Goal: Information Seeking & Learning: Compare options

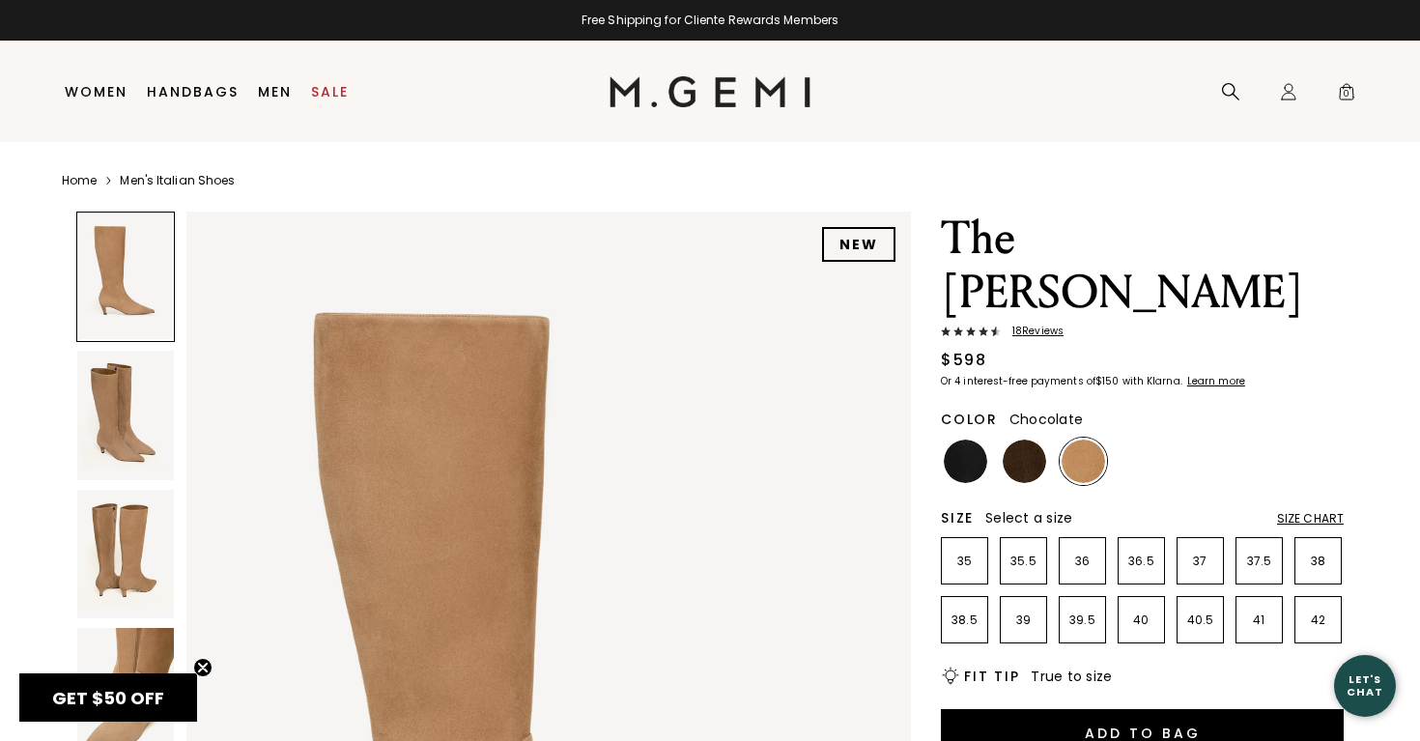
click at [1037, 440] on img at bounding box center [1024, 461] width 43 height 43
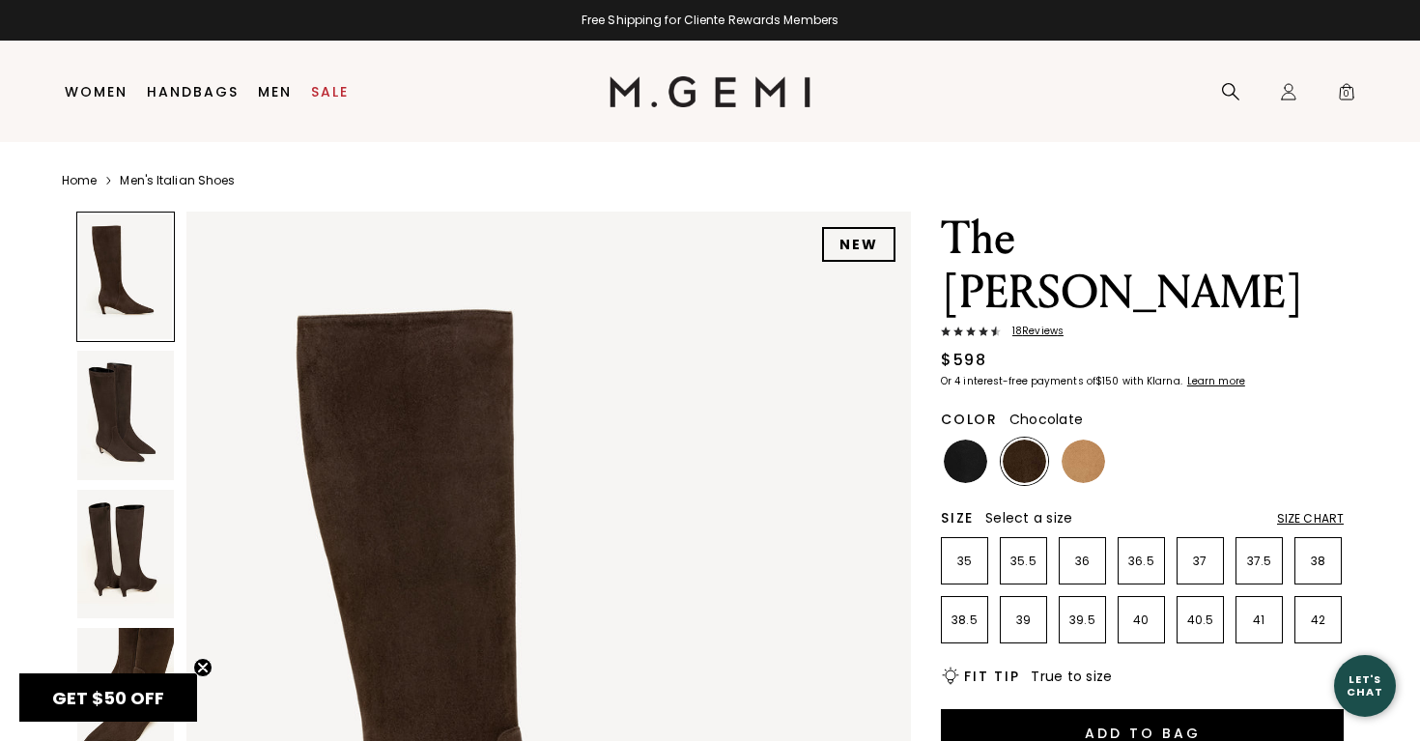
click at [105, 273] on div at bounding box center [125, 277] width 99 height 130
click at [113, 420] on img at bounding box center [125, 415] width 97 height 128
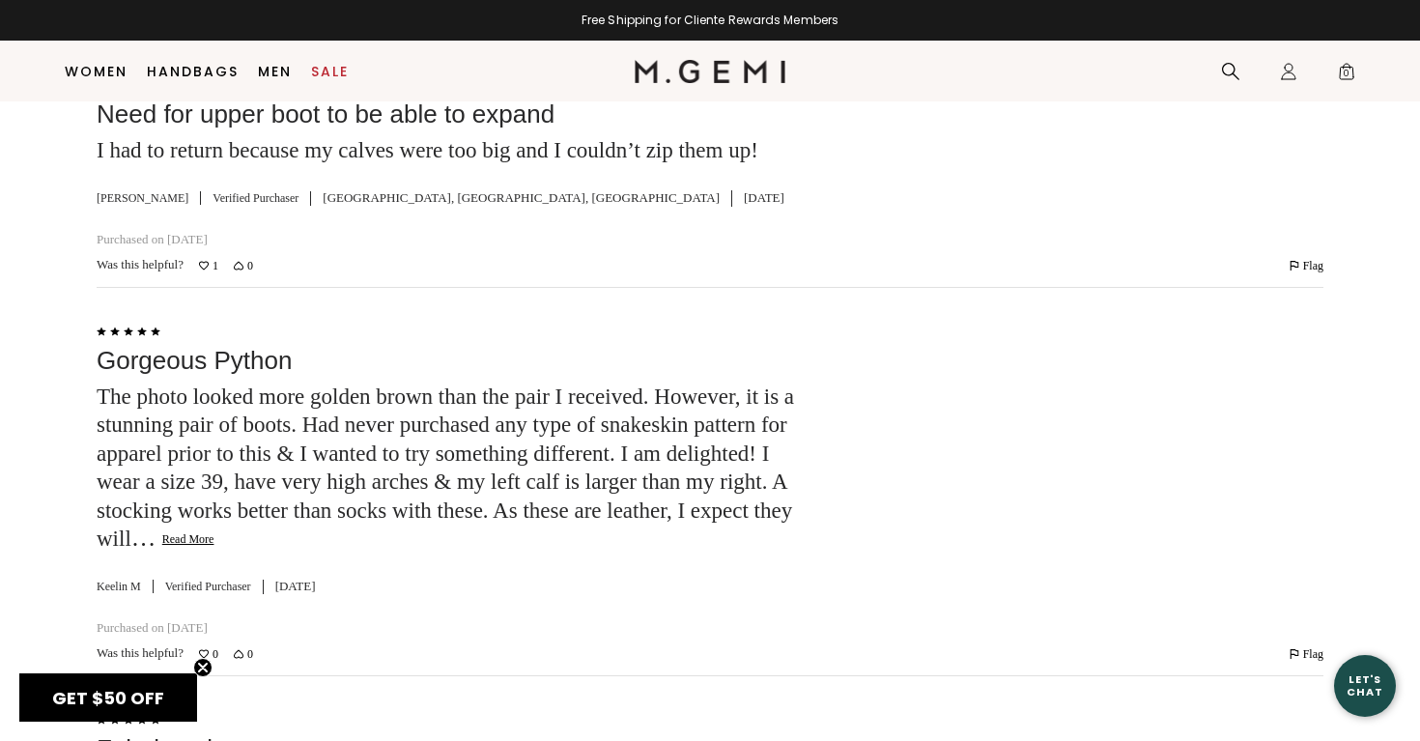
scroll to position [3991, 0]
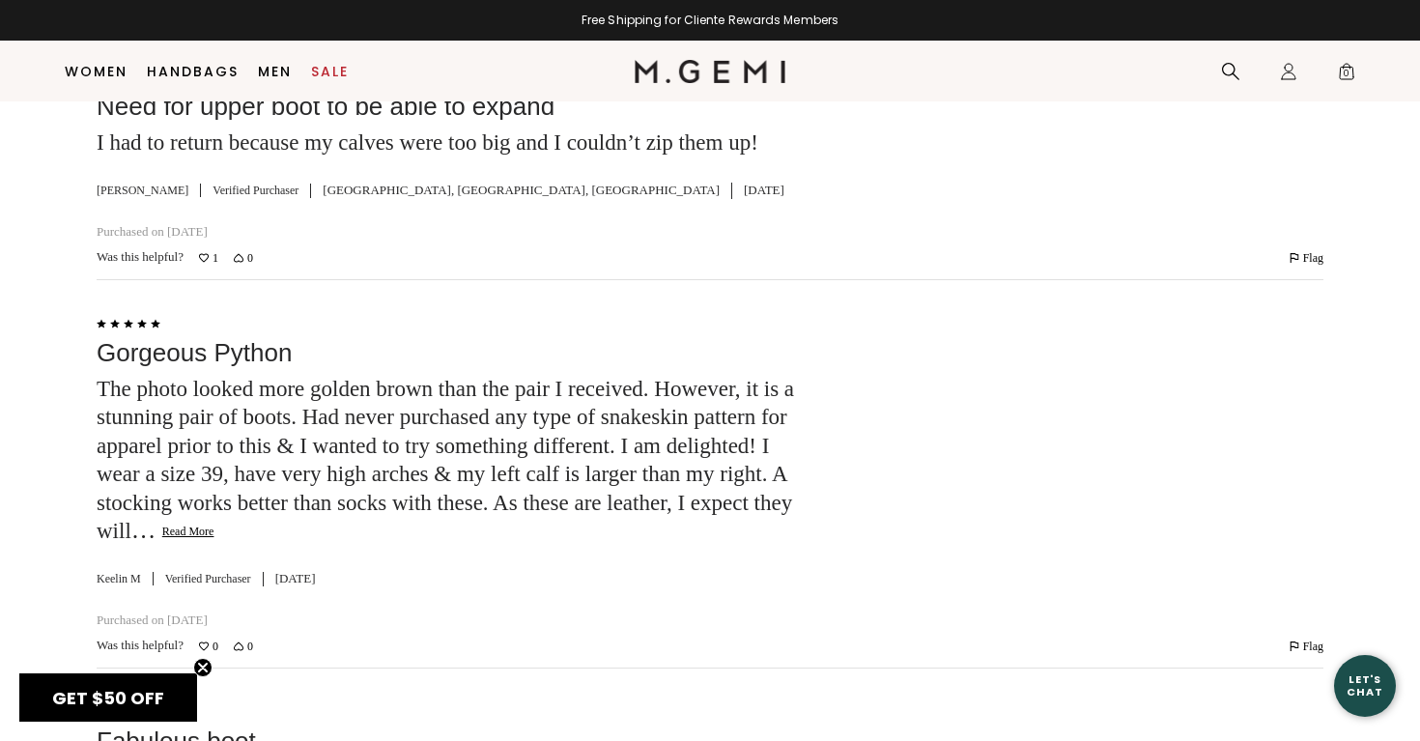
click at [214, 525] on button "Read More" at bounding box center [188, 532] width 52 height 15
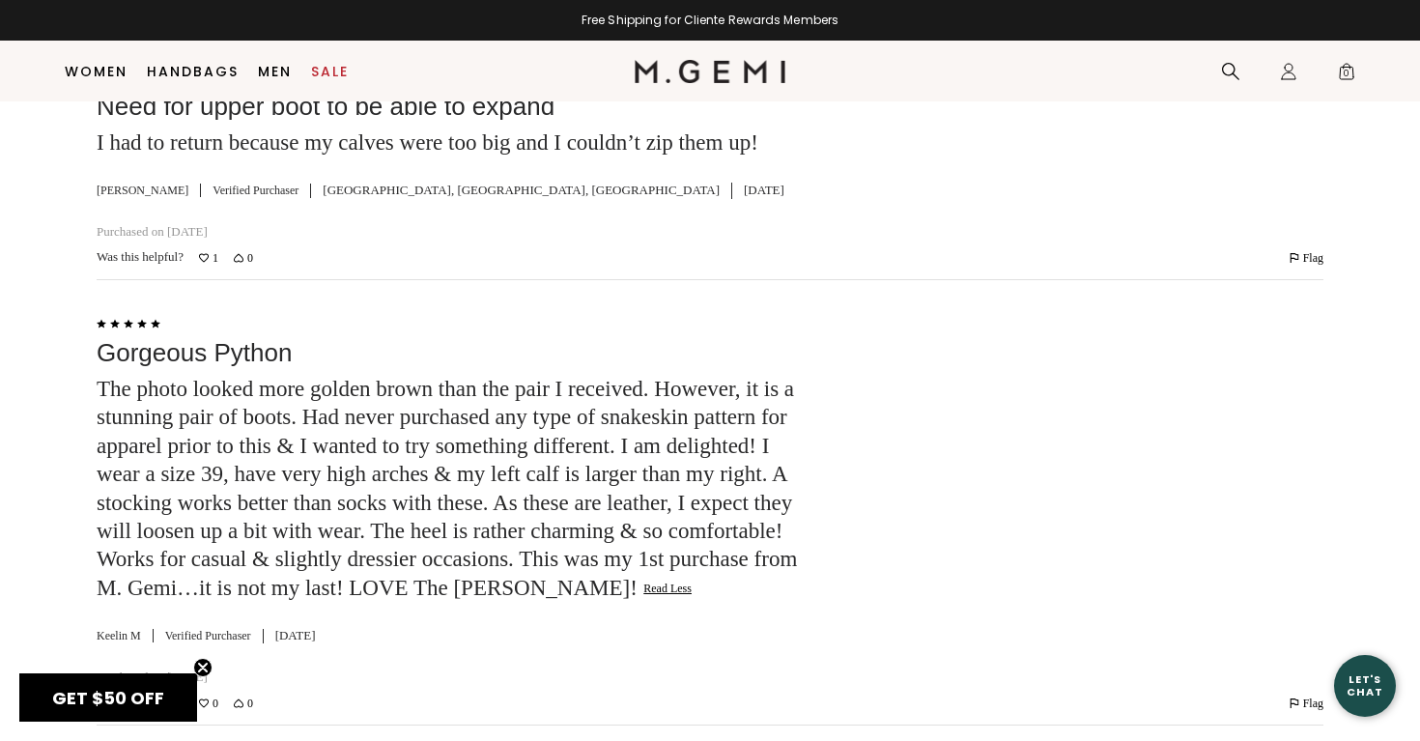
click at [827, 576] on div "Rated 5 out of 5 Gorgeous Python The photo looked more golden brown than the pa…" at bounding box center [710, 502] width 1227 height 383
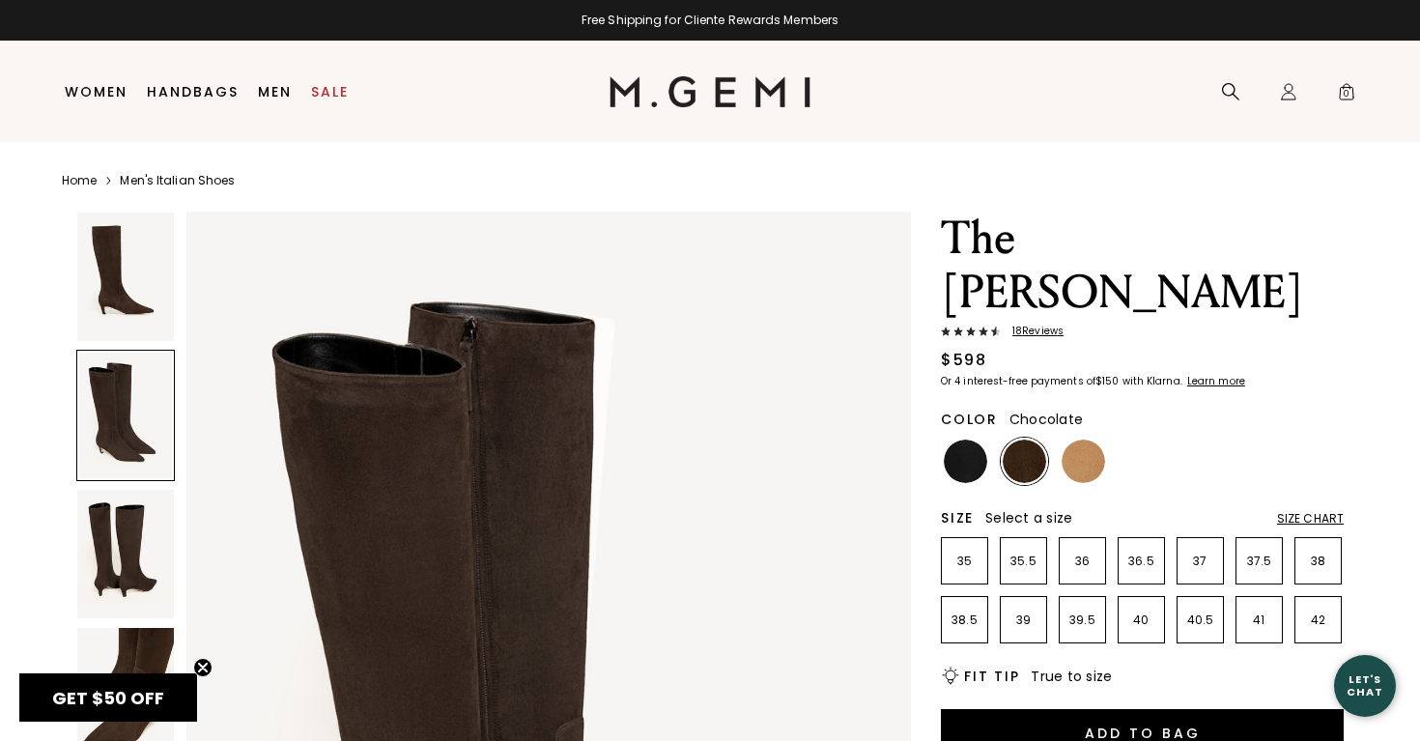
scroll to position [0, 0]
click at [969, 440] on img at bounding box center [965, 461] width 43 height 43
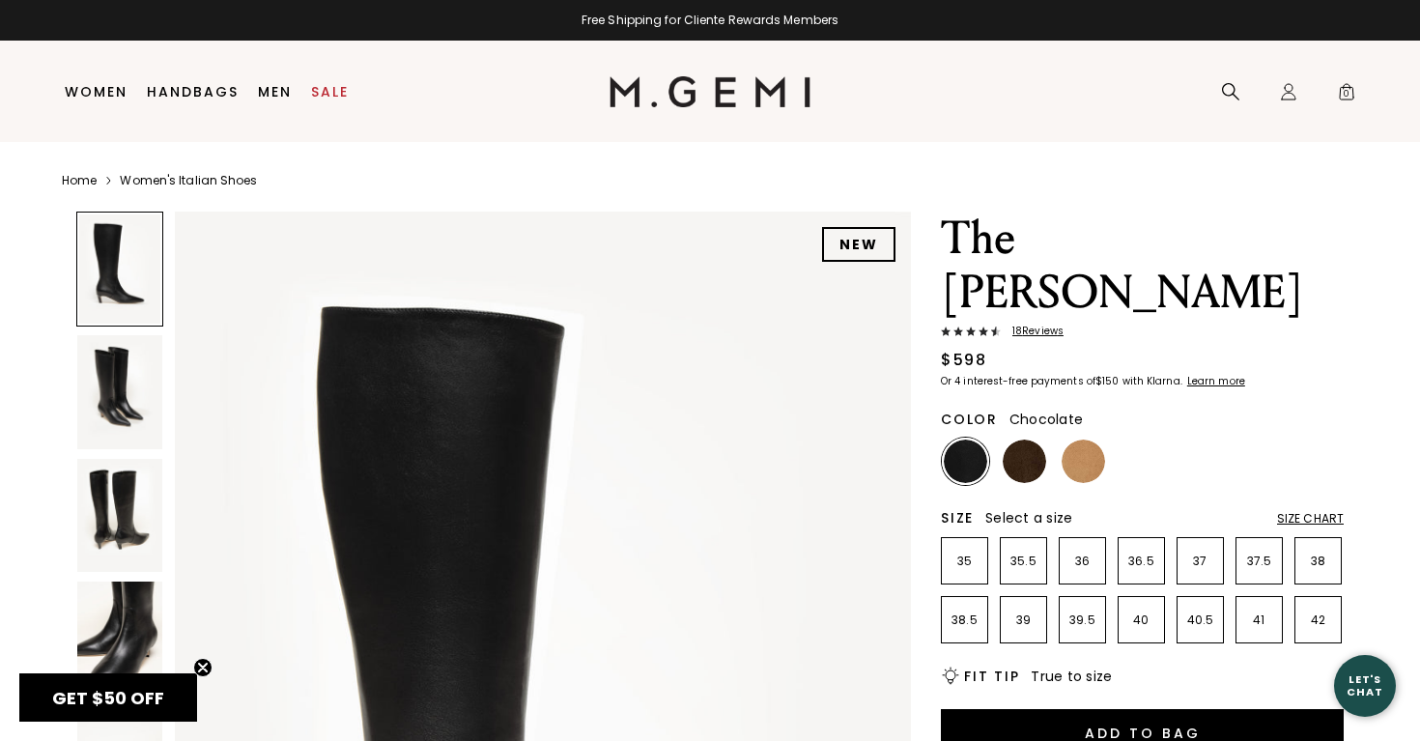
click at [1016, 440] on img at bounding box center [1024, 461] width 43 height 43
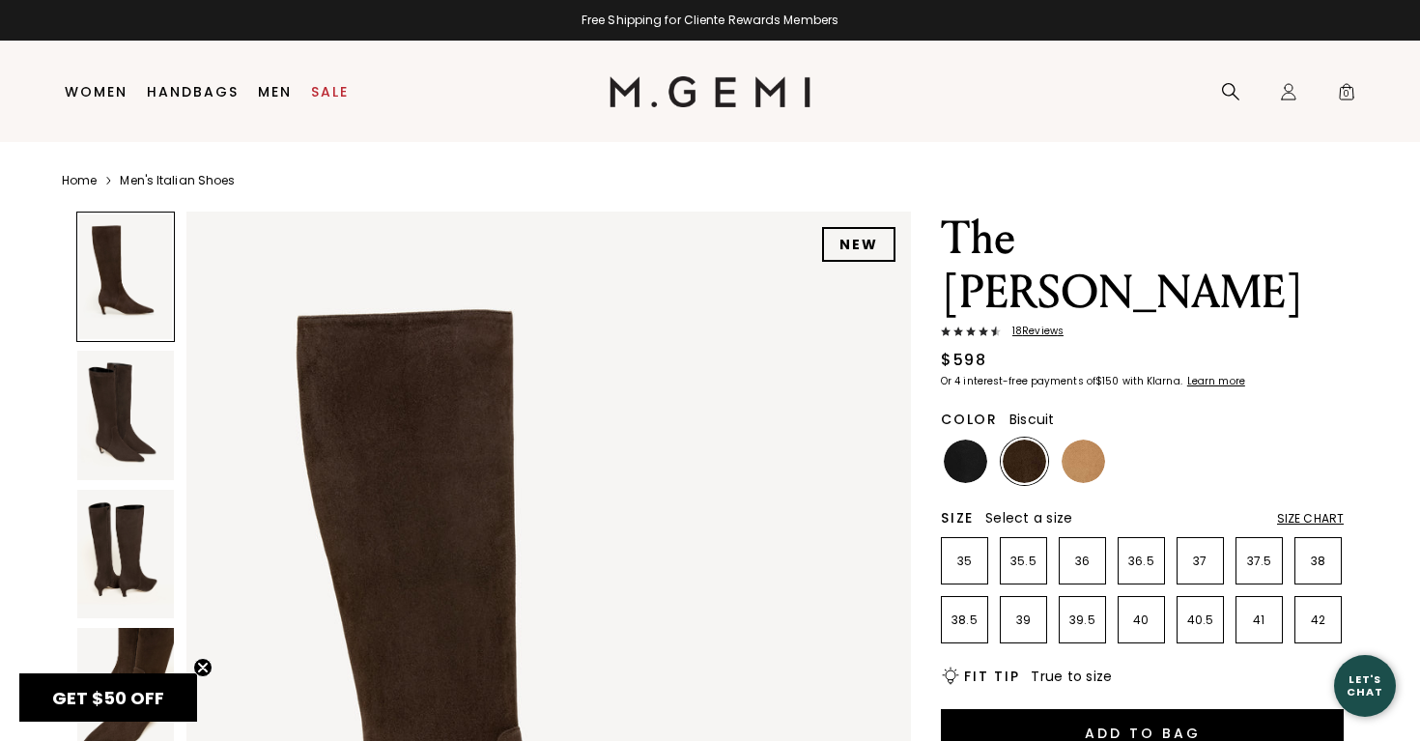
click at [1067, 440] on img at bounding box center [1083, 461] width 43 height 43
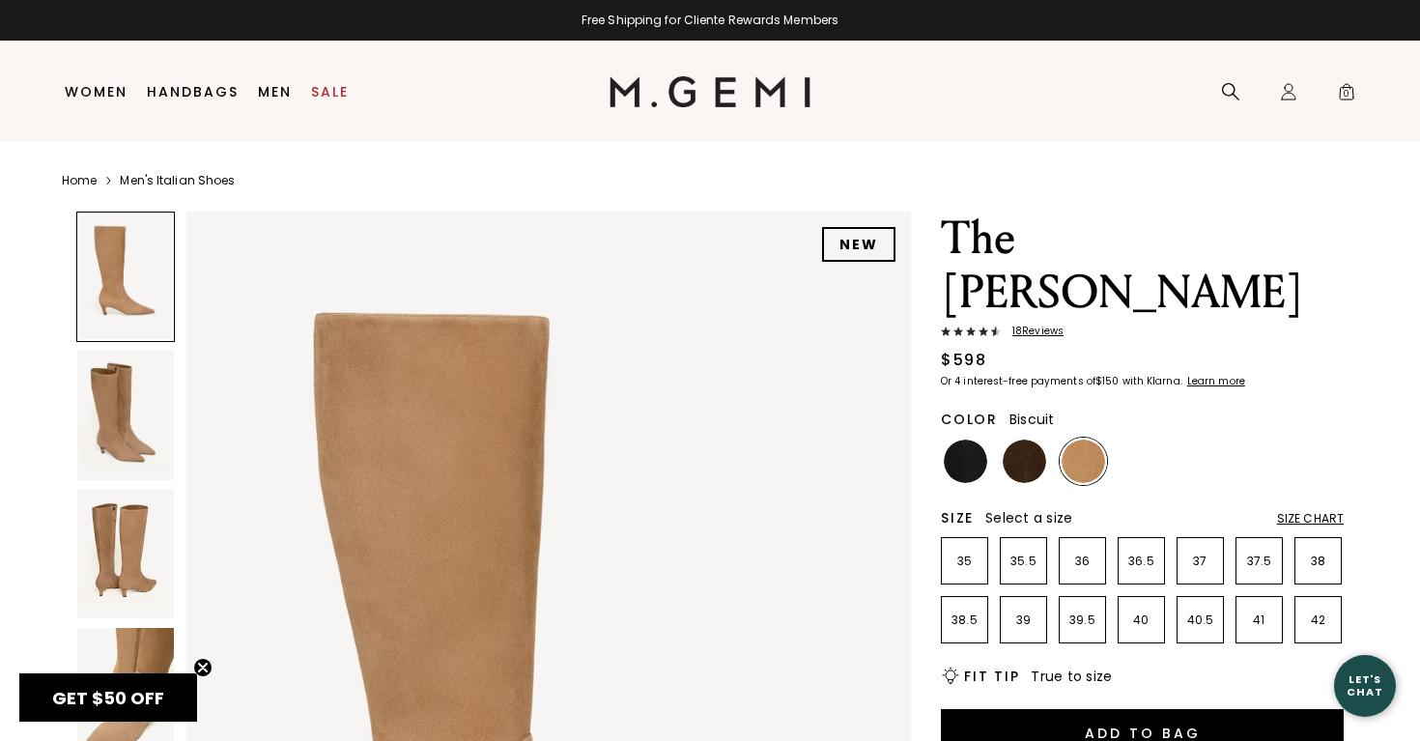
click at [195, 176] on link "Men's Italian Shoes" at bounding box center [177, 180] width 115 height 15
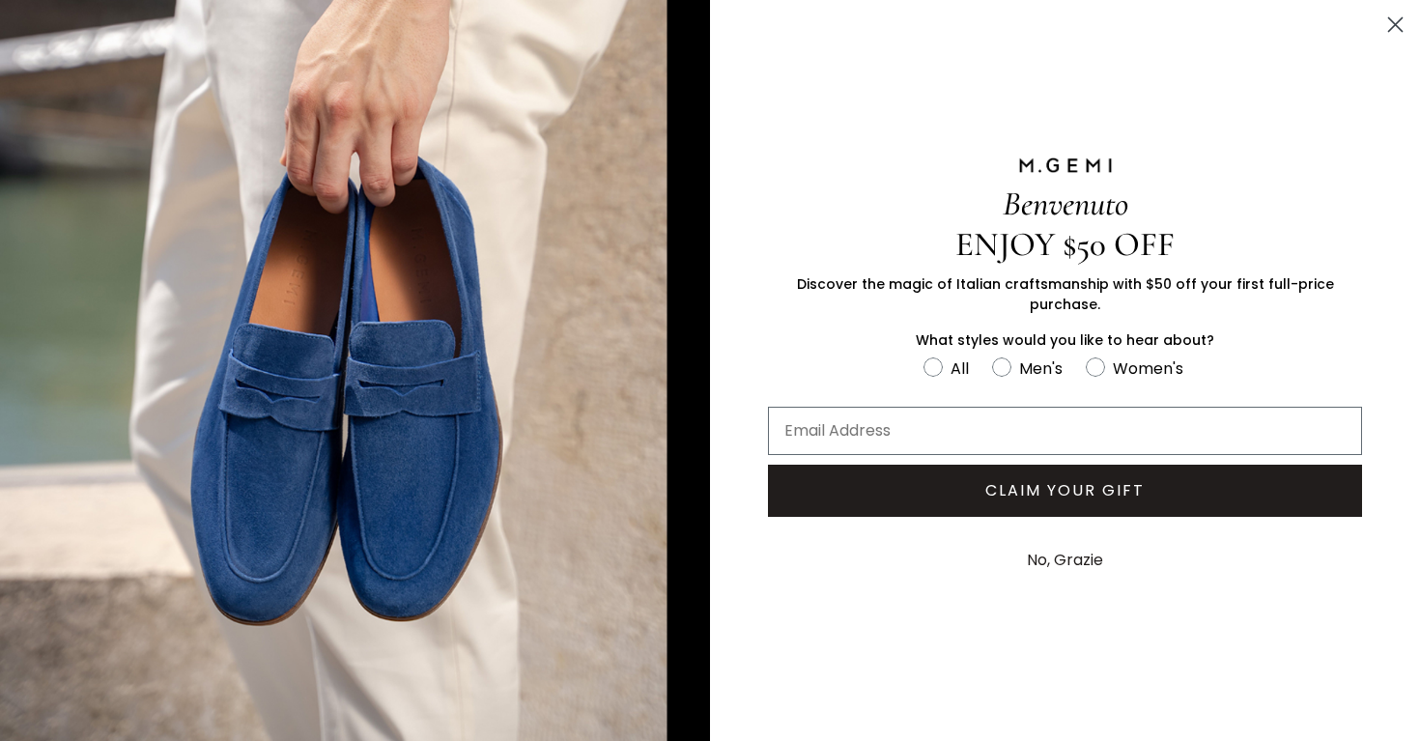
click at [1395, 25] on icon "Close dialog" at bounding box center [1396, 25] width 14 height 14
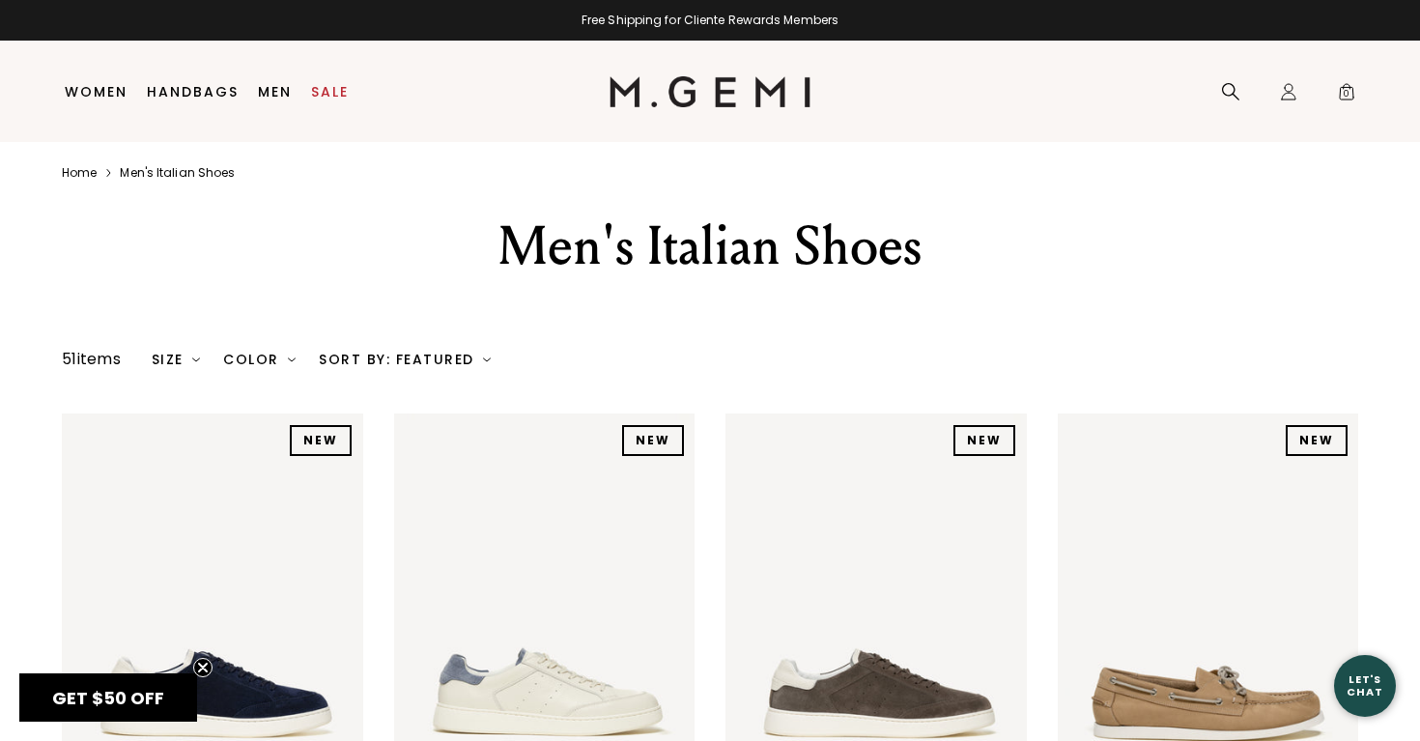
click at [81, 173] on link "Home" at bounding box center [79, 172] width 35 height 15
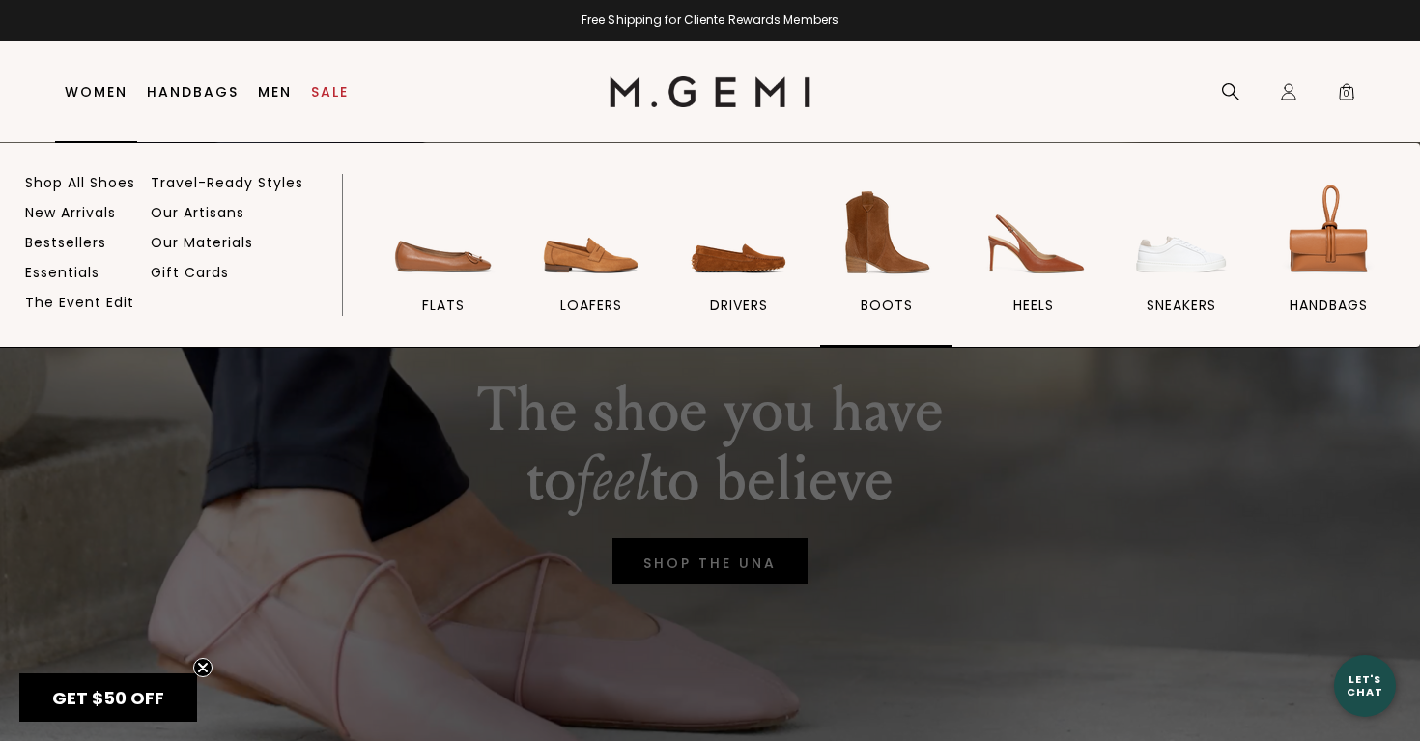
click at [898, 224] on img at bounding box center [887, 233] width 108 height 108
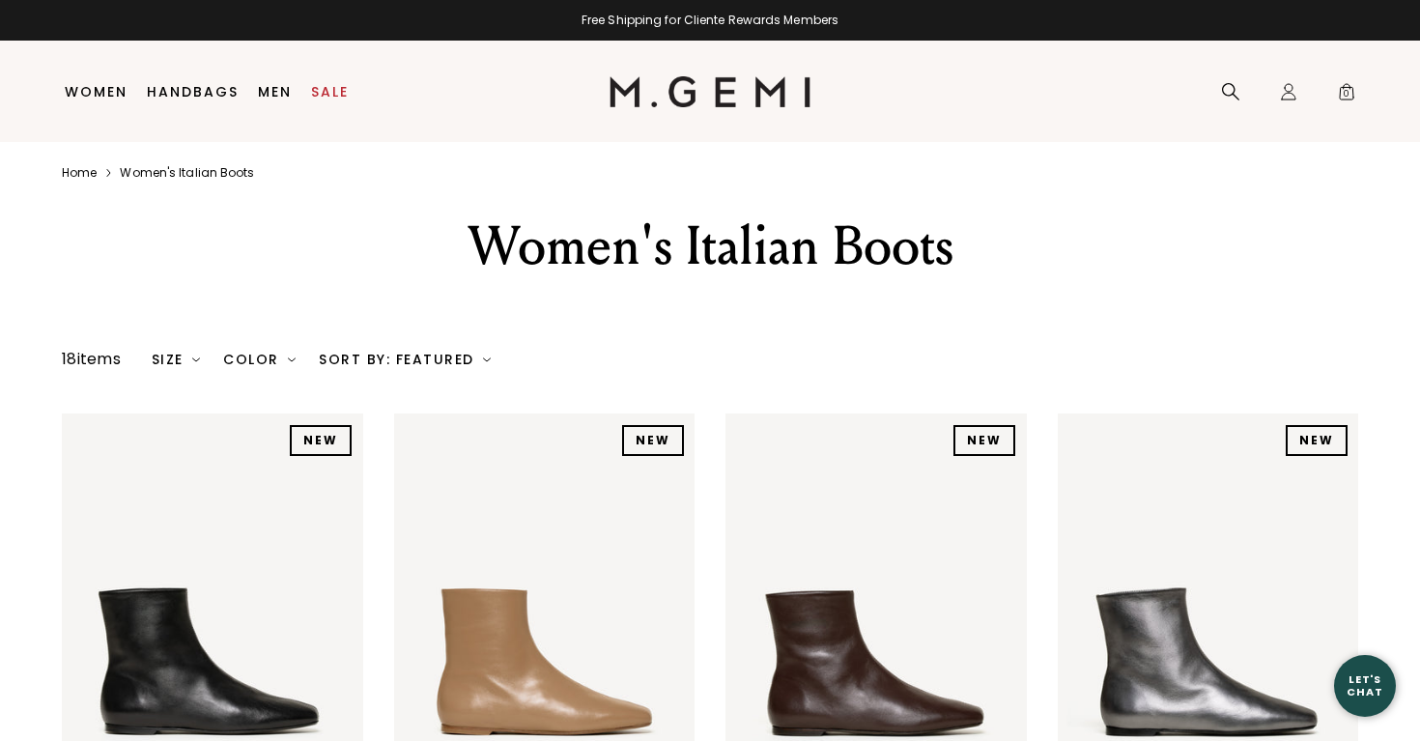
click at [1076, 261] on div "Women's Italian Boots" at bounding box center [710, 247] width 840 height 70
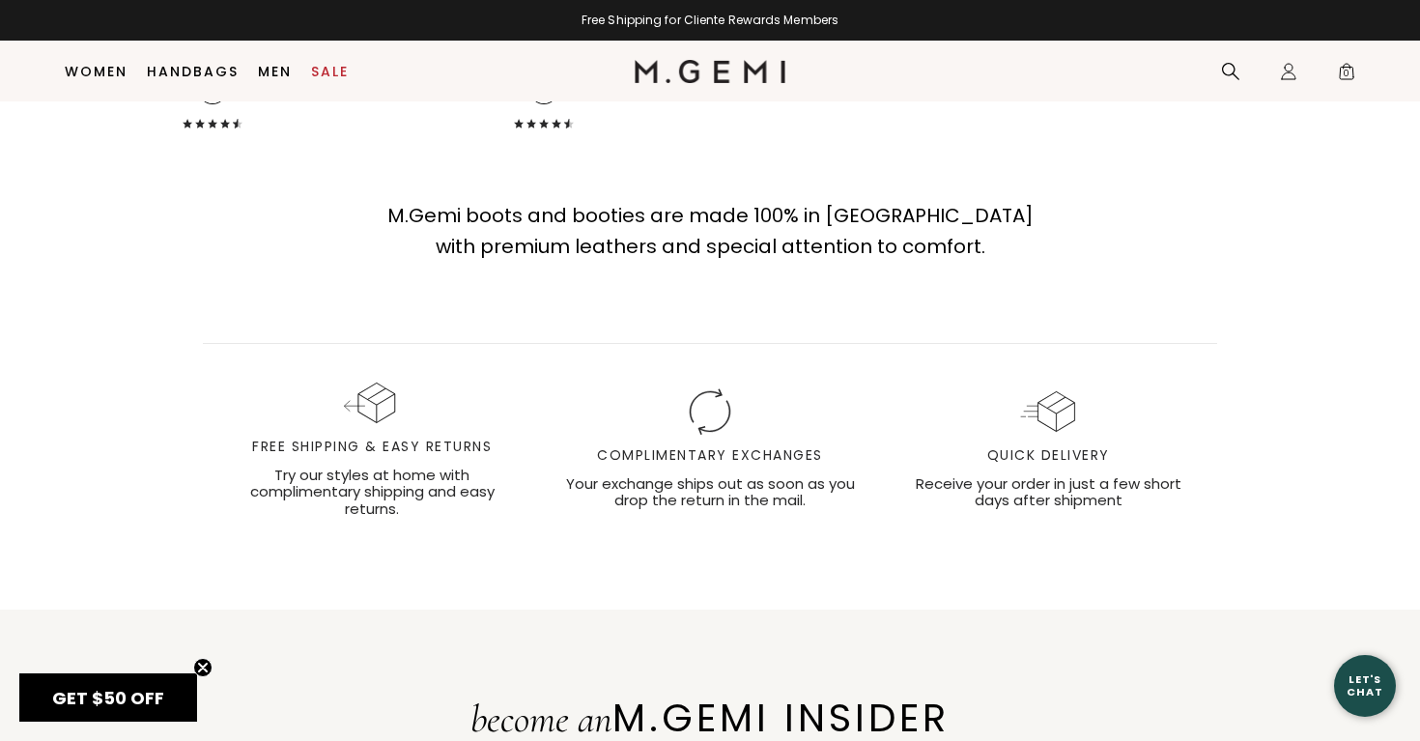
scroll to position [3100, 0]
